Goal: Task Accomplishment & Management: Manage account settings

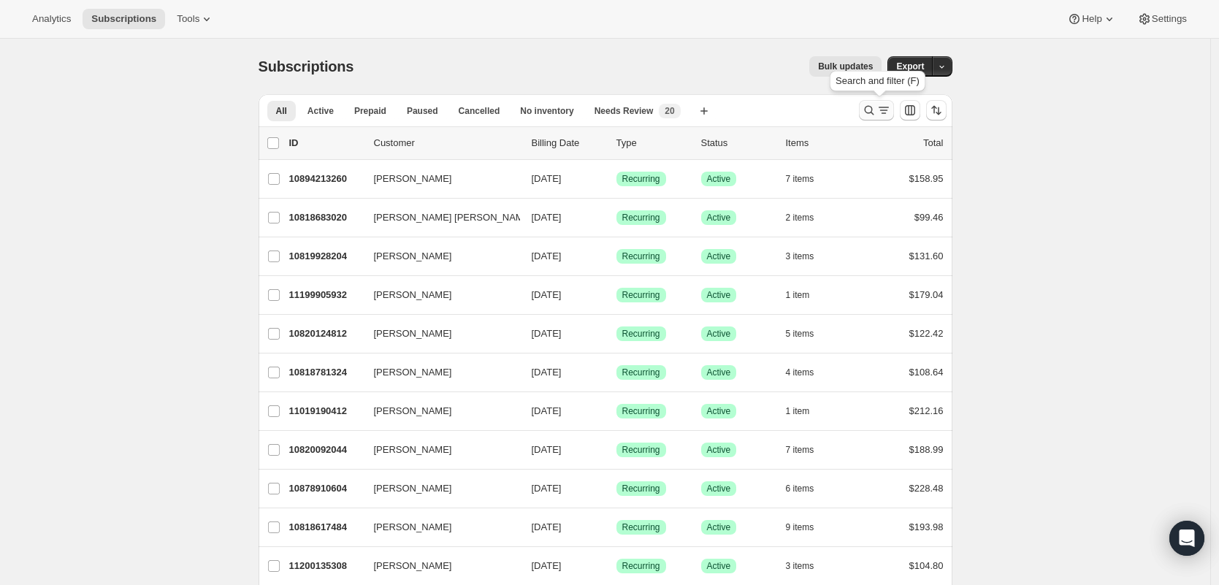
click at [891, 110] on icon "Search and filter results" at bounding box center [884, 110] width 15 height 15
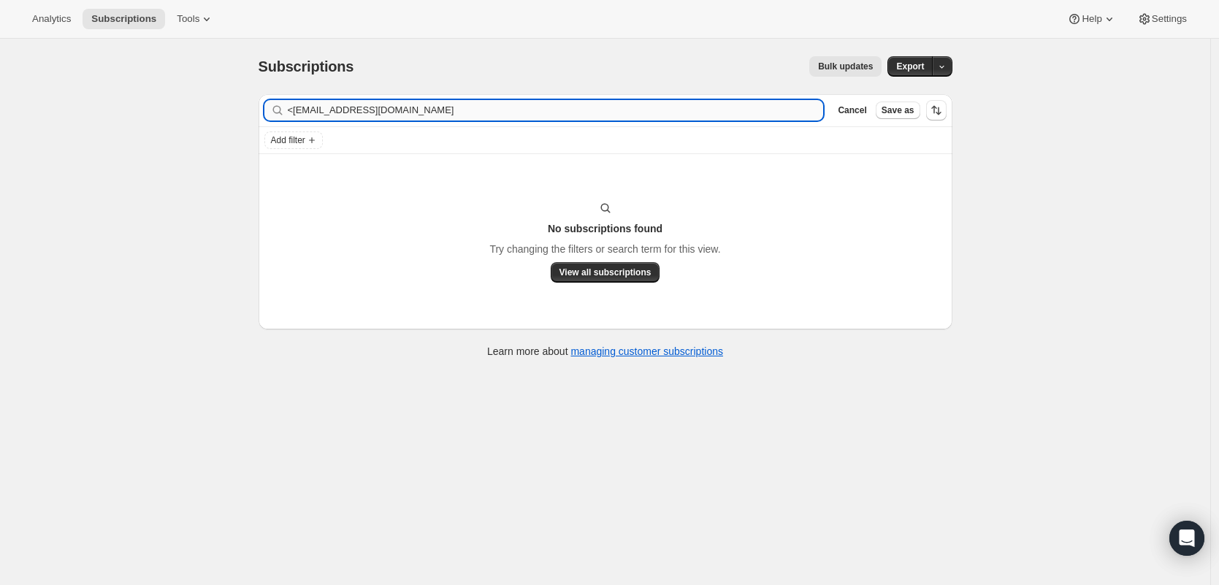
click at [296, 111] on input "<[EMAIL_ADDRESS][DOMAIN_NAME]" at bounding box center [556, 110] width 536 height 20
type input "[EMAIL_ADDRESS][DOMAIN_NAME]"
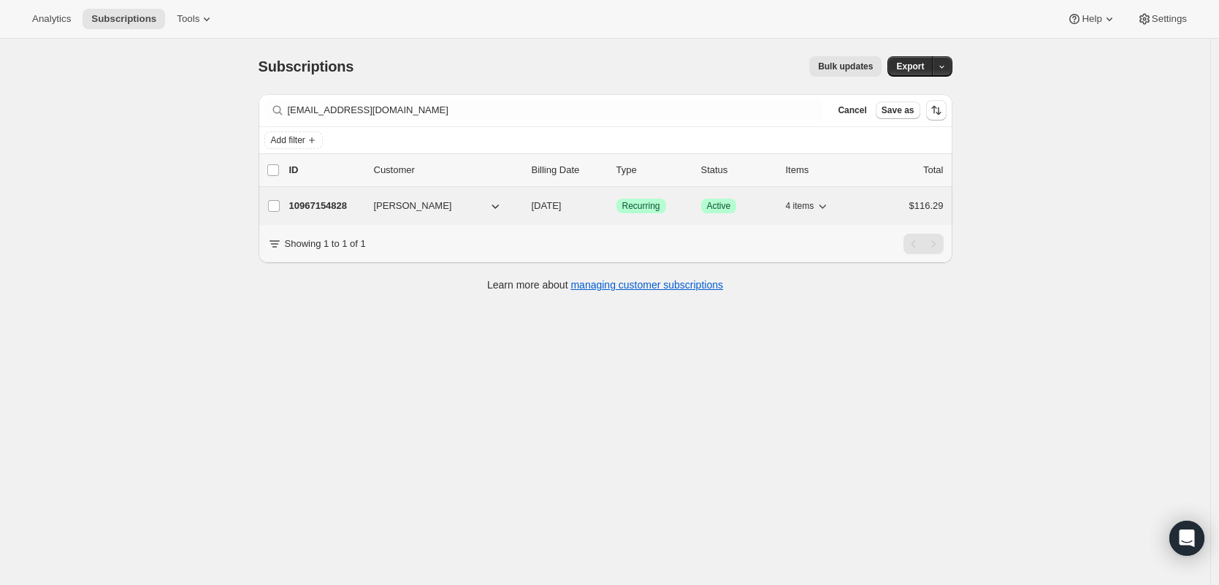
click at [321, 202] on p "10967154828" at bounding box center [325, 206] width 73 height 15
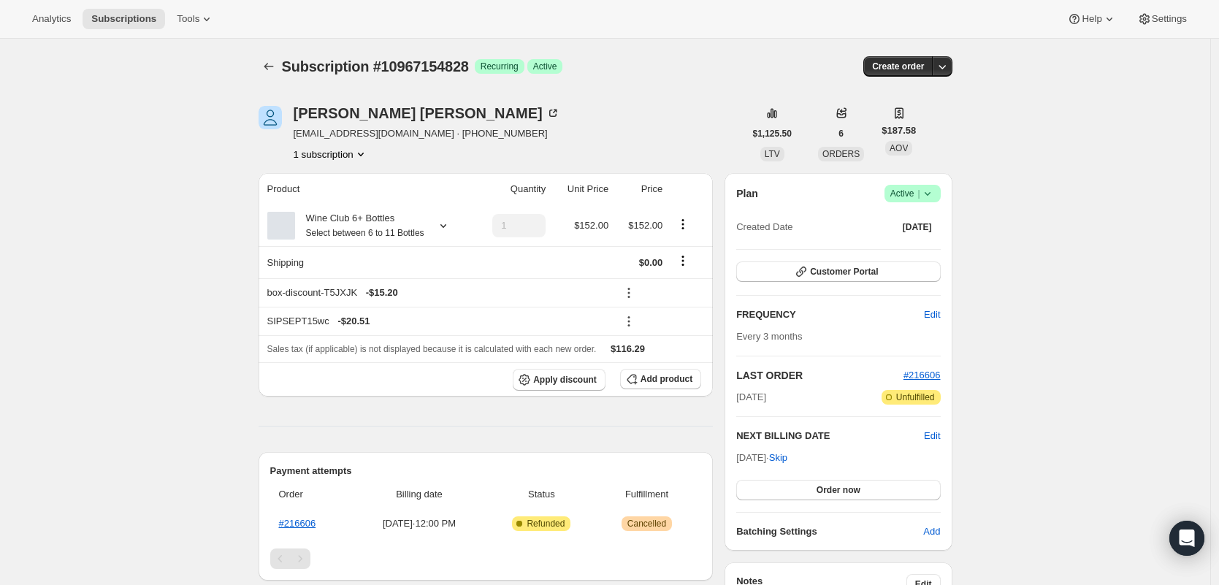
drag, startPoint x: 929, startPoint y: 188, endPoint x: 928, endPoint y: 196, distance: 8.9
click at [929, 188] on icon at bounding box center [927, 193] width 15 height 15
click at [916, 252] on span "Cancel subscription" at bounding box center [912, 247] width 83 height 11
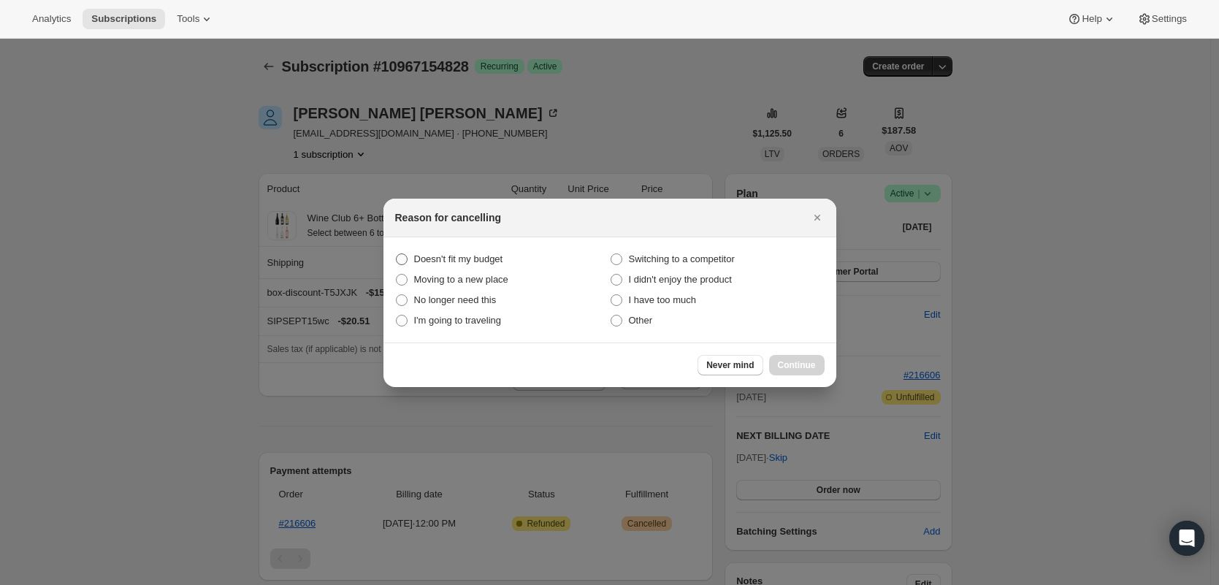
click at [495, 265] on span "Doesn't fit my budget" at bounding box center [458, 259] width 89 height 15
click at [397, 254] on budget "Doesn't fit my budget" at bounding box center [396, 253] width 1 height 1
radio budget "true"
click at [807, 362] on span "Continue" at bounding box center [797, 365] width 38 height 12
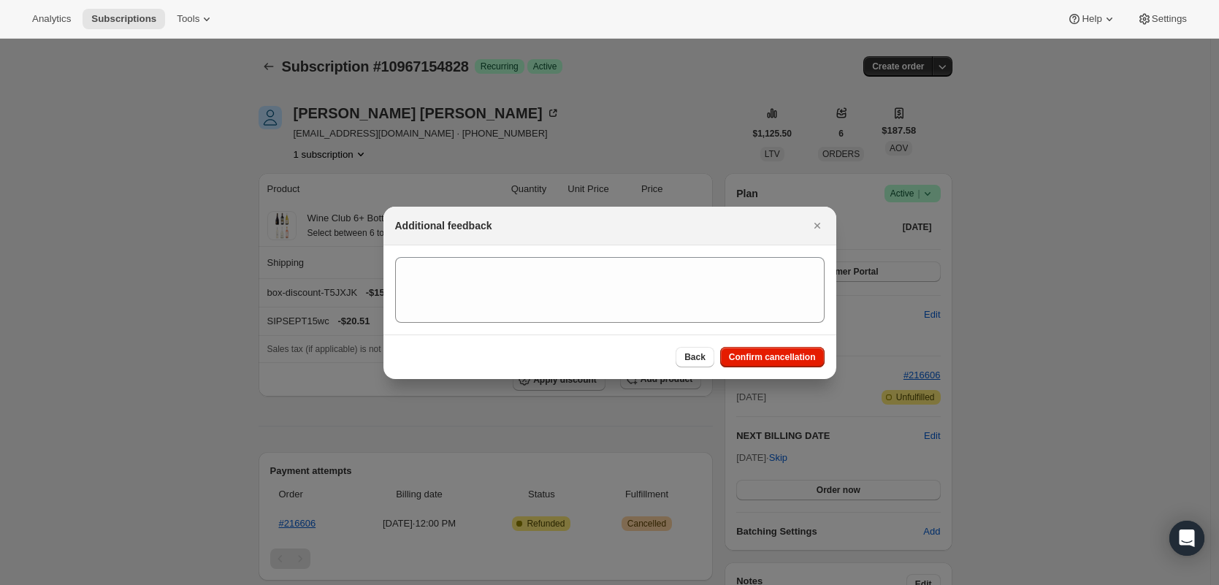
click at [807, 362] on span "Confirm cancellation" at bounding box center [772, 357] width 87 height 12
